Goal: Transaction & Acquisition: Book appointment/travel/reservation

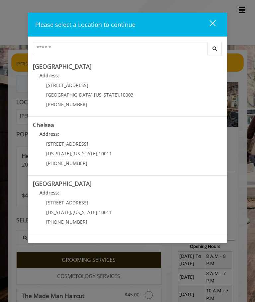
click at [86, 152] on span "New York" at bounding box center [84, 153] width 25 height 6
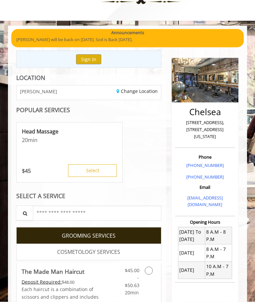
scroll to position [25, 0]
click at [149, 270] on icon "Grooming services" at bounding box center [149, 270] width 8 height 8
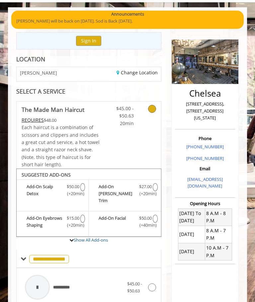
scroll to position [42, 0]
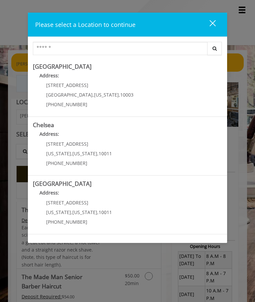
click at [174, 152] on link "Chelsea Address: 169/170 W 23rd St New York , New York , 10011 (917) 639-3902" at bounding box center [127, 146] width 189 height 48
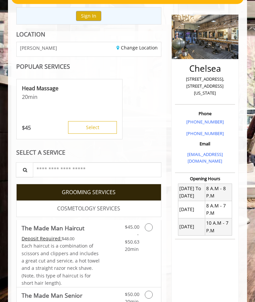
scroll to position [127, 0]
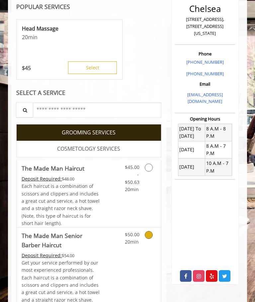
click at [152, 235] on link "Grooming services" at bounding box center [152, 237] width 7 height 18
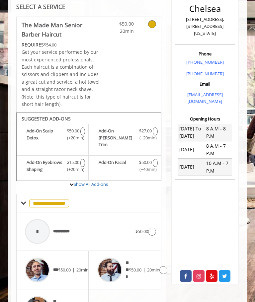
scroll to position [151, 0]
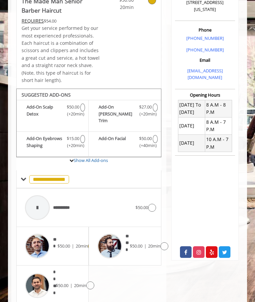
click at [78, 246] on div "*** $50.00 | 20min" at bounding box center [53, 246] width 62 height 32
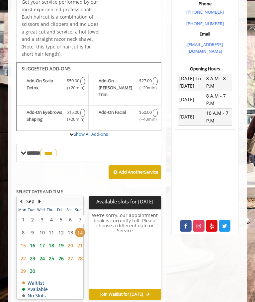
scroll to position [185, 0]
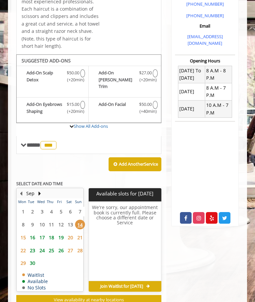
click at [35, 236] on span "16" at bounding box center [33, 237] width 10 height 10
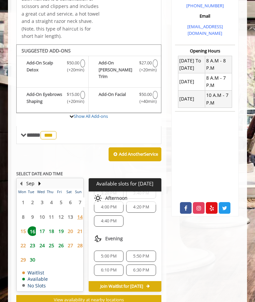
scroll to position [23, 0]
click at [109, 269] on div "6:10 PM" at bounding box center [109, 269] width 30 height 11
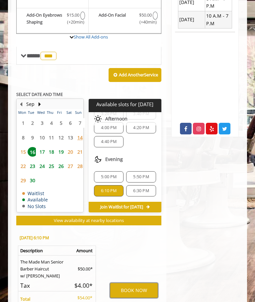
scroll to position [329, 0]
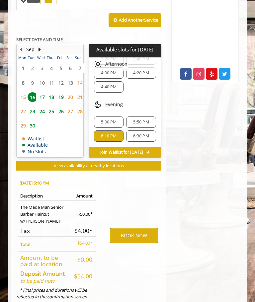
click at [109, 266] on div "BOOK NOW" at bounding box center [133, 235] width 64 height 123
click at [134, 242] on button "BOOK NOW" at bounding box center [134, 235] width 48 height 15
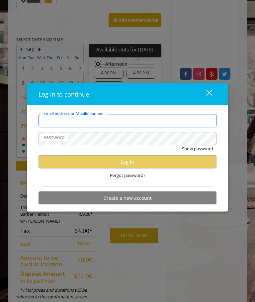
type input "**********"
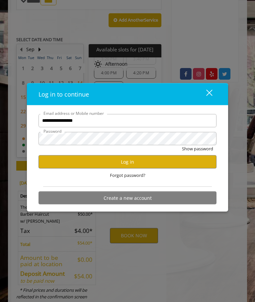
click at [197, 152] on button "Show password" at bounding box center [197, 148] width 31 height 7
click at [145, 168] on button "Log in" at bounding box center [127, 161] width 178 height 13
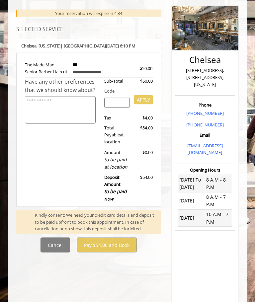
scroll to position [77, 0]
click at [120, 107] on input "search" at bounding box center [117, 103] width 26 height 10
click at [82, 182] on div "Have any other preferences that we should know about?" at bounding box center [62, 142] width 74 height 128
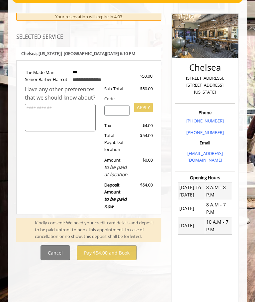
scroll to position [86, 0]
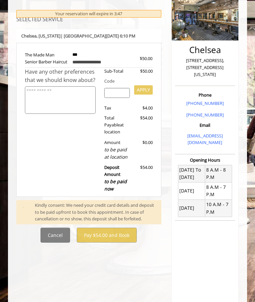
click at [111, 98] on input "search" at bounding box center [117, 93] width 26 height 10
type input "***"
click at [145, 95] on button "APPLY" at bounding box center [143, 89] width 19 height 9
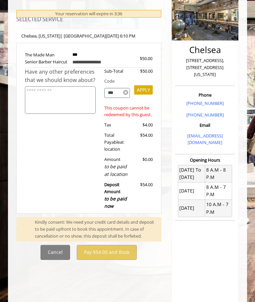
click at [125, 96] on icon at bounding box center [125, 93] width 5 height 6
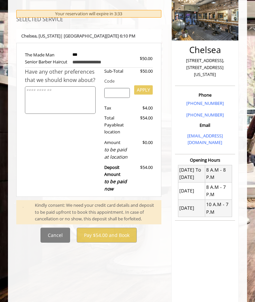
click at [59, 241] on button "Cancel" at bounding box center [55, 235] width 30 height 15
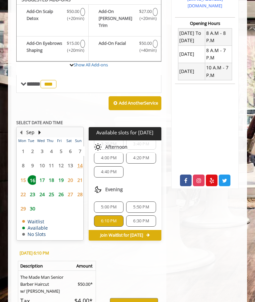
scroll to position [20, 0]
click at [111, 219] on span "6:10 PM" at bounding box center [109, 221] width 16 height 5
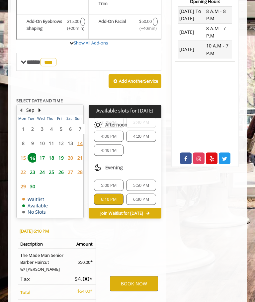
scroll to position [245, 0]
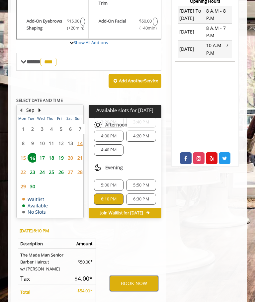
click at [138, 287] on button "BOOK NOW" at bounding box center [134, 283] width 48 height 15
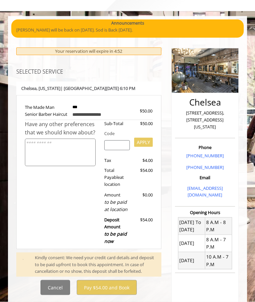
scroll to position [34, 0]
click at [70, 158] on textarea at bounding box center [60, 152] width 71 height 28
click at [81, 201] on div "Have any other preferences that we should know about?" at bounding box center [62, 184] width 74 height 128
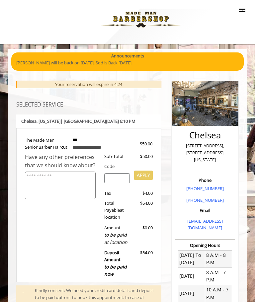
scroll to position [0, 0]
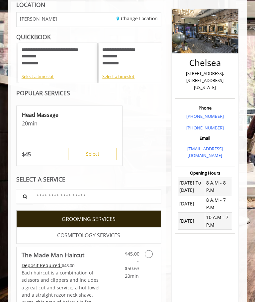
scroll to position [74, 0]
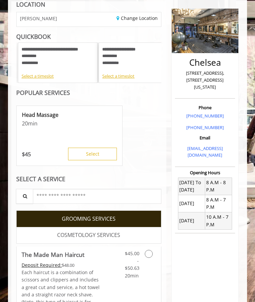
click at [45, 78] on div "Select a timeslot" at bounding box center [58, 76] width 72 height 7
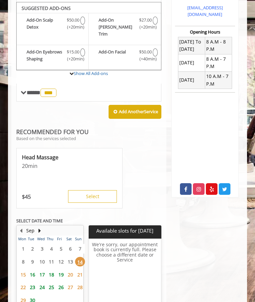
scroll to position [238, 0]
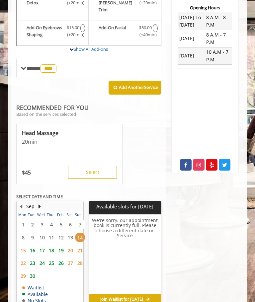
click at [37, 247] on span "17" at bounding box center [42, 250] width 10 height 10
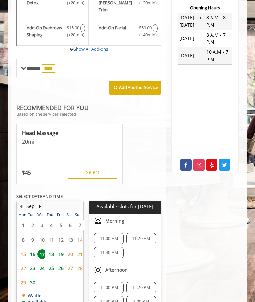
scroll to position [248, 0]
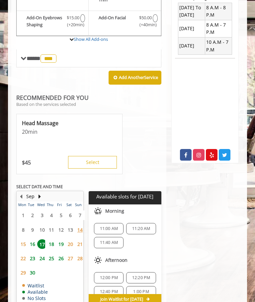
click at [33, 239] on span "16" at bounding box center [33, 244] width 10 height 10
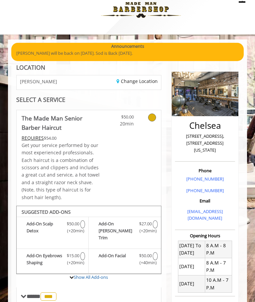
scroll to position [0, 0]
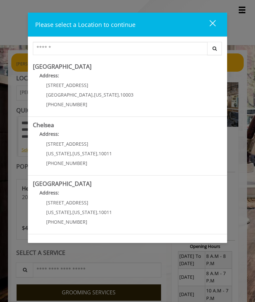
click at [157, 149] on link "Chelsea Address: [STREET_ADDRESS][US_STATE][US_STATE] (917) 639-3902" at bounding box center [127, 146] width 189 height 48
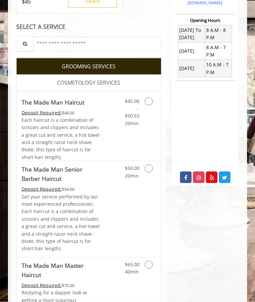
scroll to position [226, 0]
click at [151, 168] on icon "Grooming services" at bounding box center [149, 168] width 8 height 8
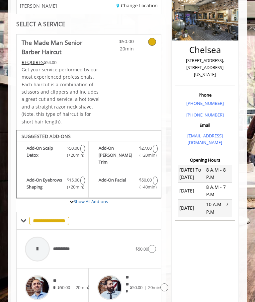
scroll to position [128, 0]
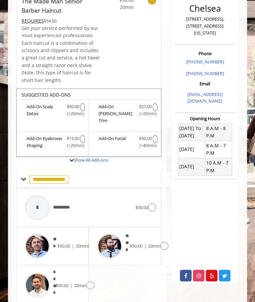
click at [68, 247] on div "*** $50.00 | 20min" at bounding box center [53, 246] width 62 height 32
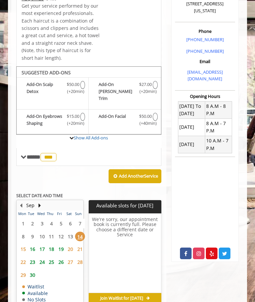
scroll to position [162, 0]
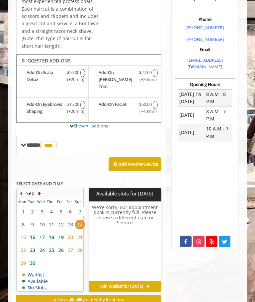
click at [35, 233] on span "16" at bounding box center [33, 237] width 10 height 10
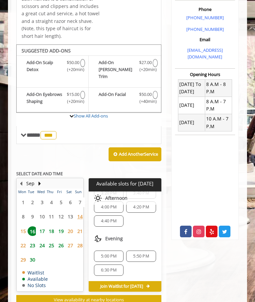
scroll to position [23, 0]
click at [110, 267] on span "6:30 PM" at bounding box center [109, 269] width 16 height 5
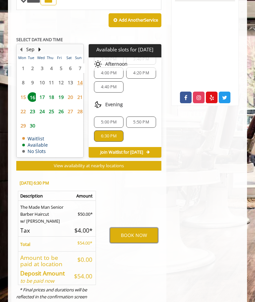
click at [137, 237] on button "BOOK NOW" at bounding box center [134, 235] width 48 height 15
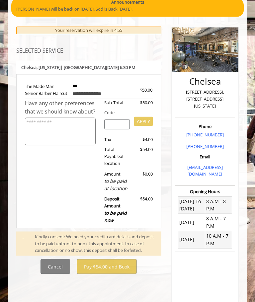
scroll to position [55, 0]
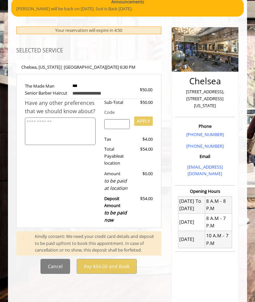
click at [136, 253] on div "Kindly consent: We need your credit card details and deposit to be paid upfront…" at bounding box center [95, 243] width 130 height 21
